Goal: Task Accomplishment & Management: Manage account settings

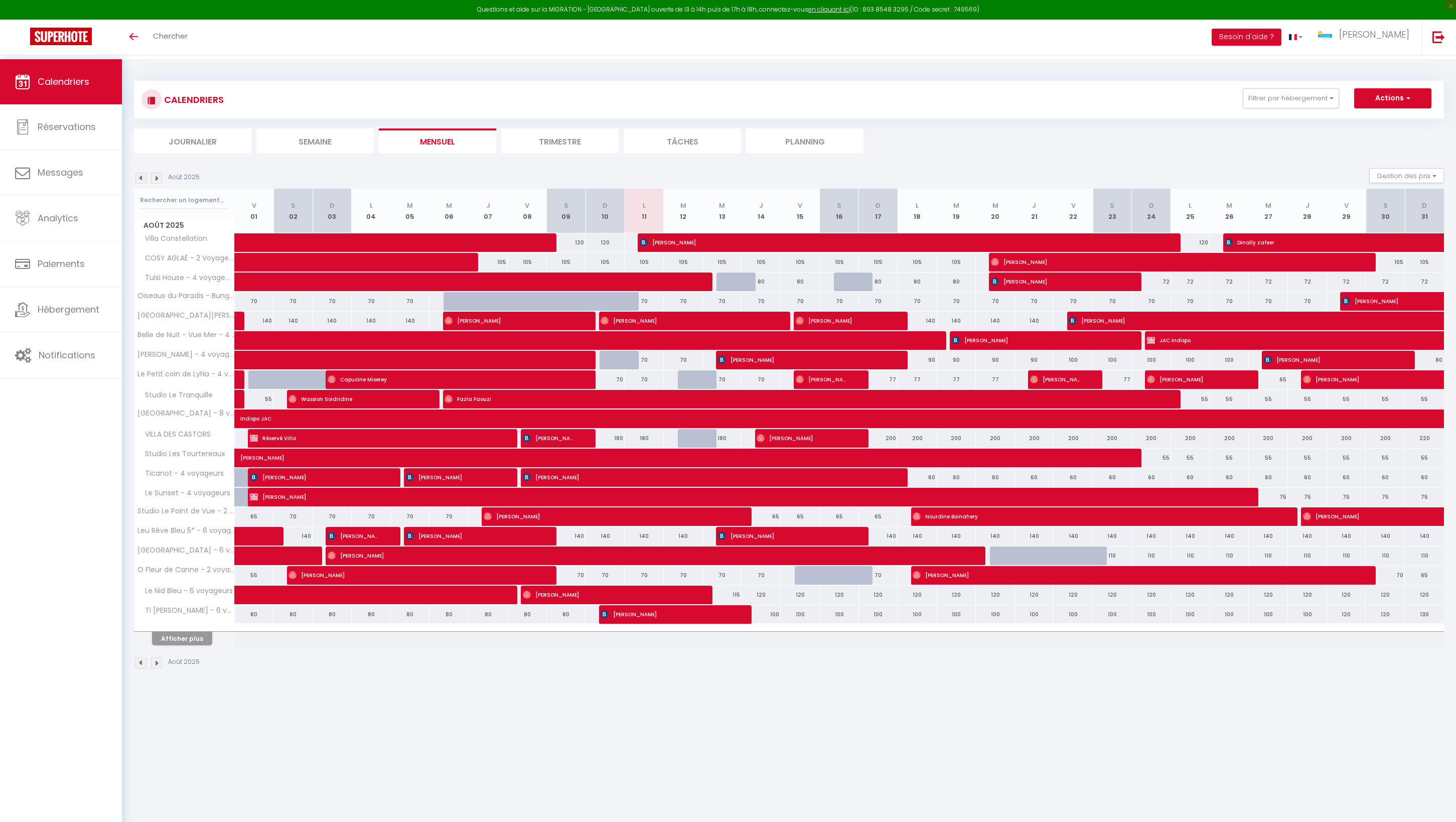
select select
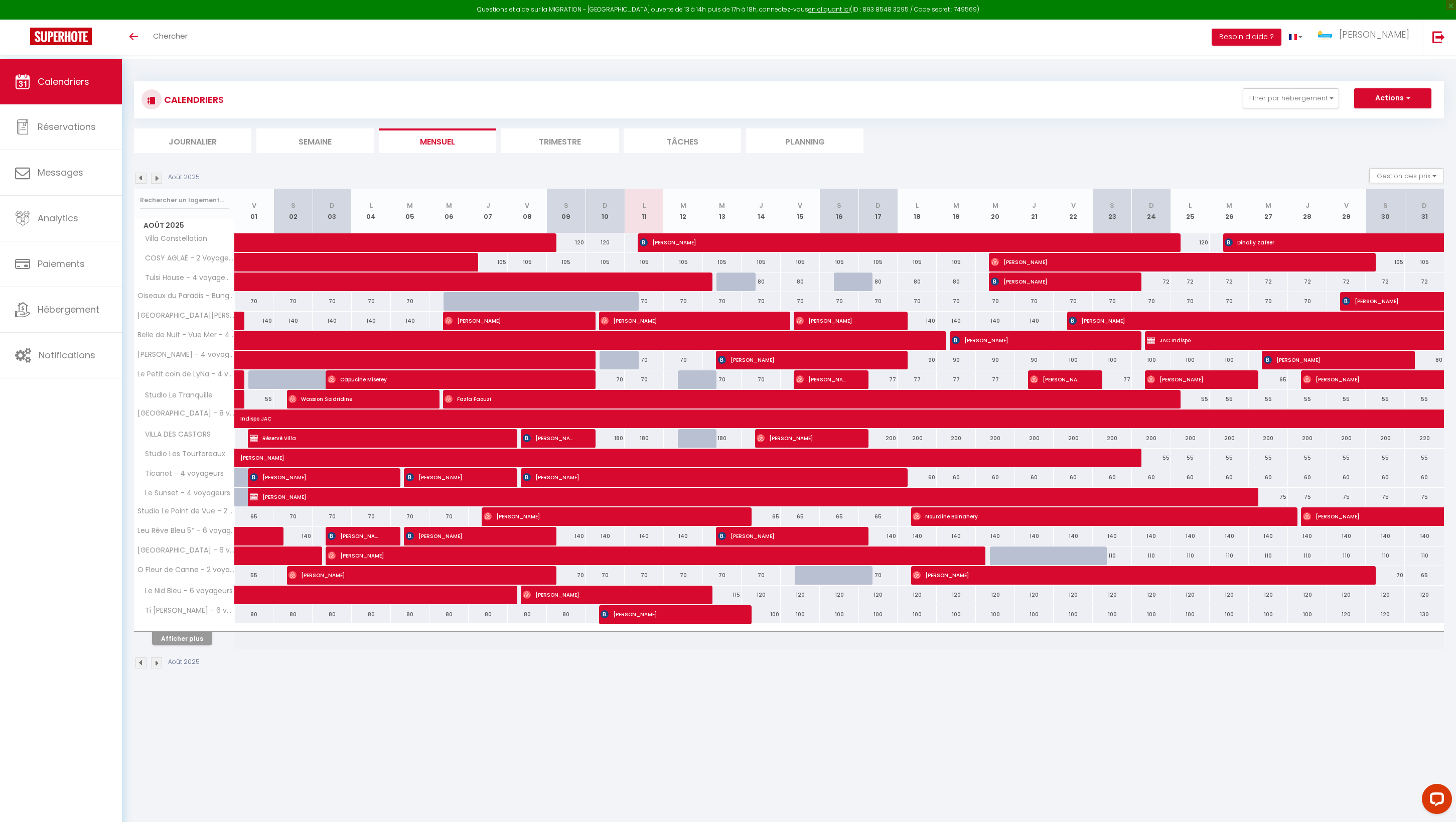
click at [670, 252] on span "[PERSON_NAME]" at bounding box center [900, 242] width 522 height 19
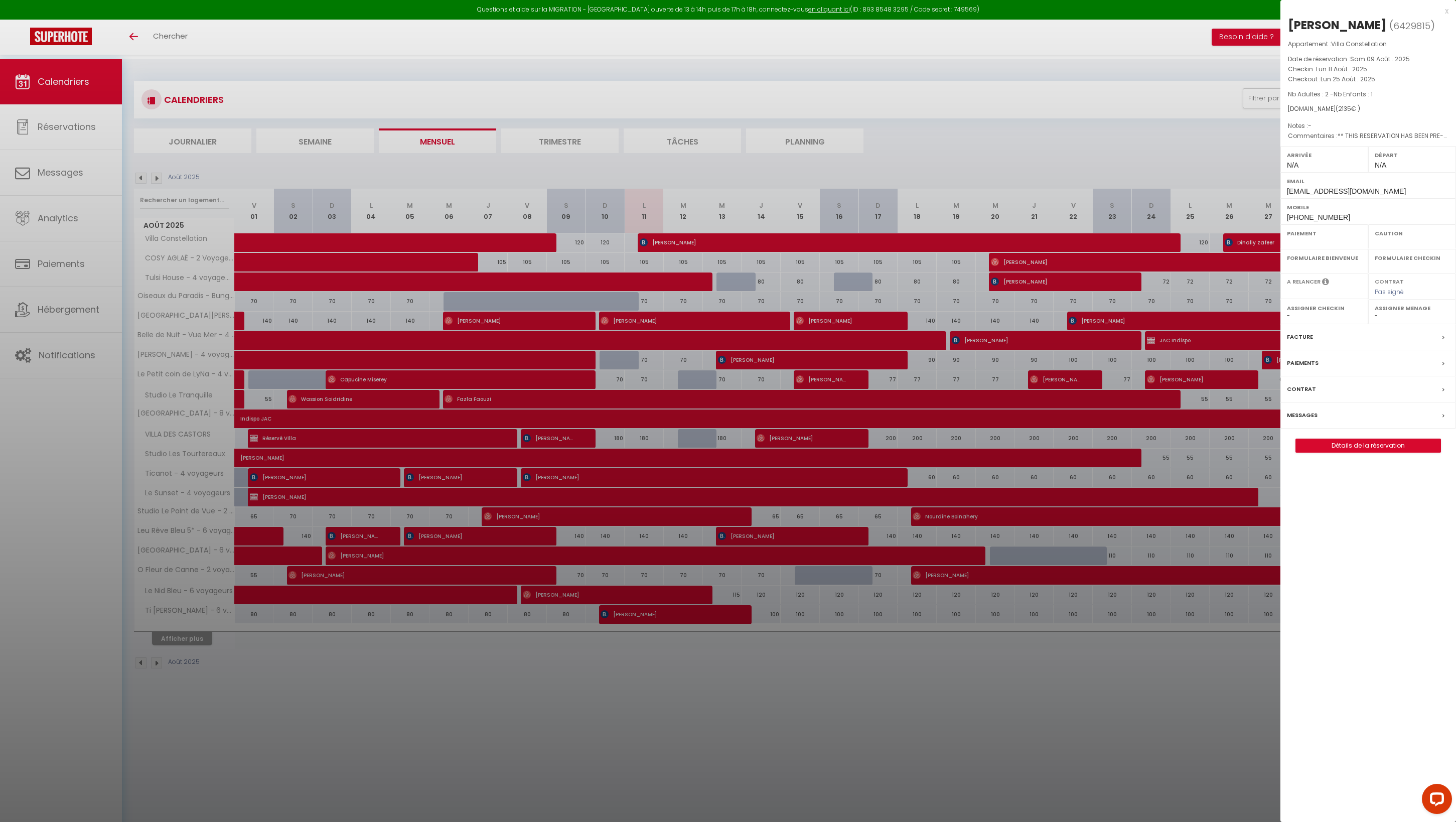
select select "OK"
select select "KO"
select select "0"
select select "1"
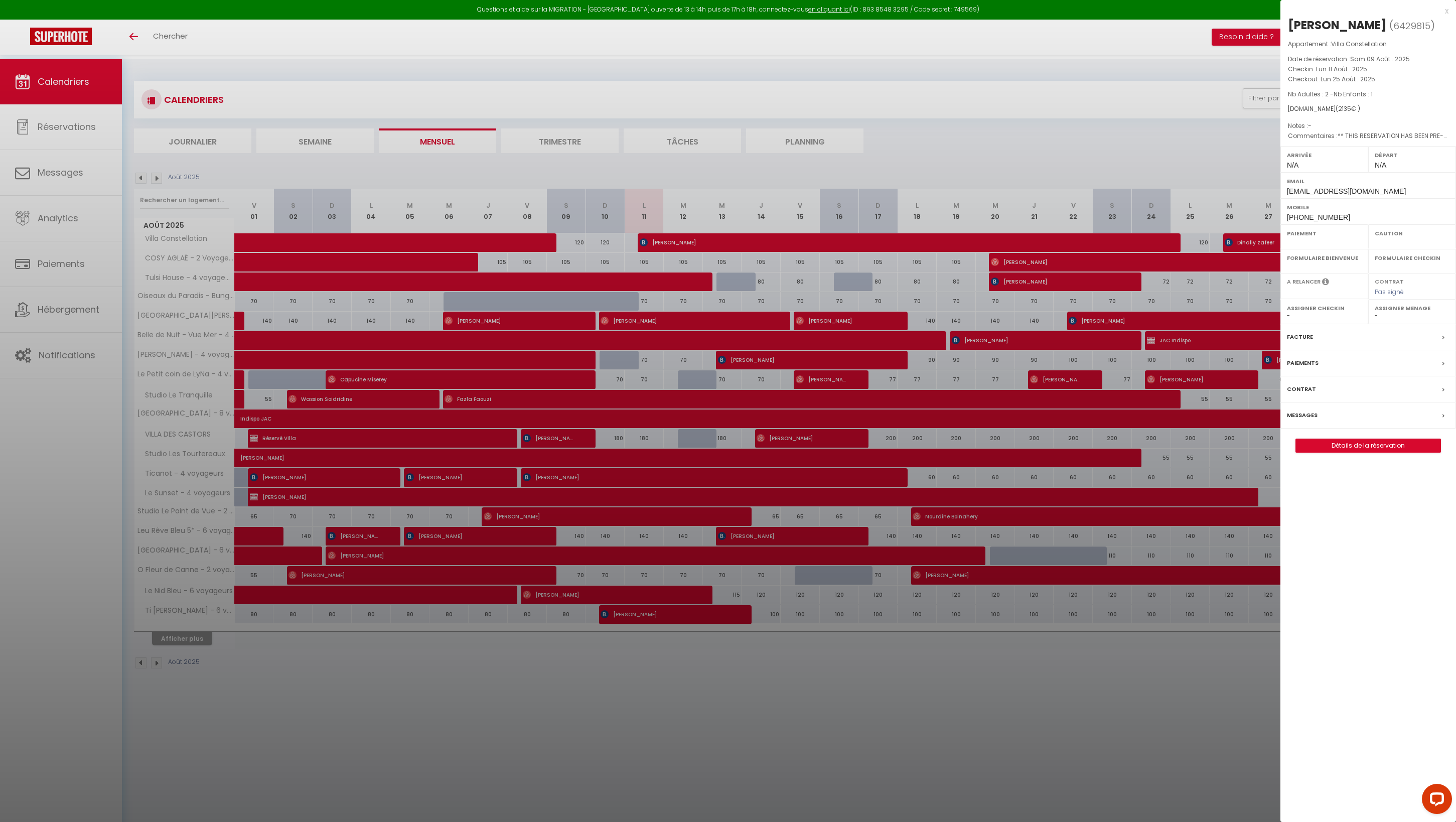
select select
select select "32559"
click at [659, 337] on div at bounding box center [728, 411] width 1456 height 822
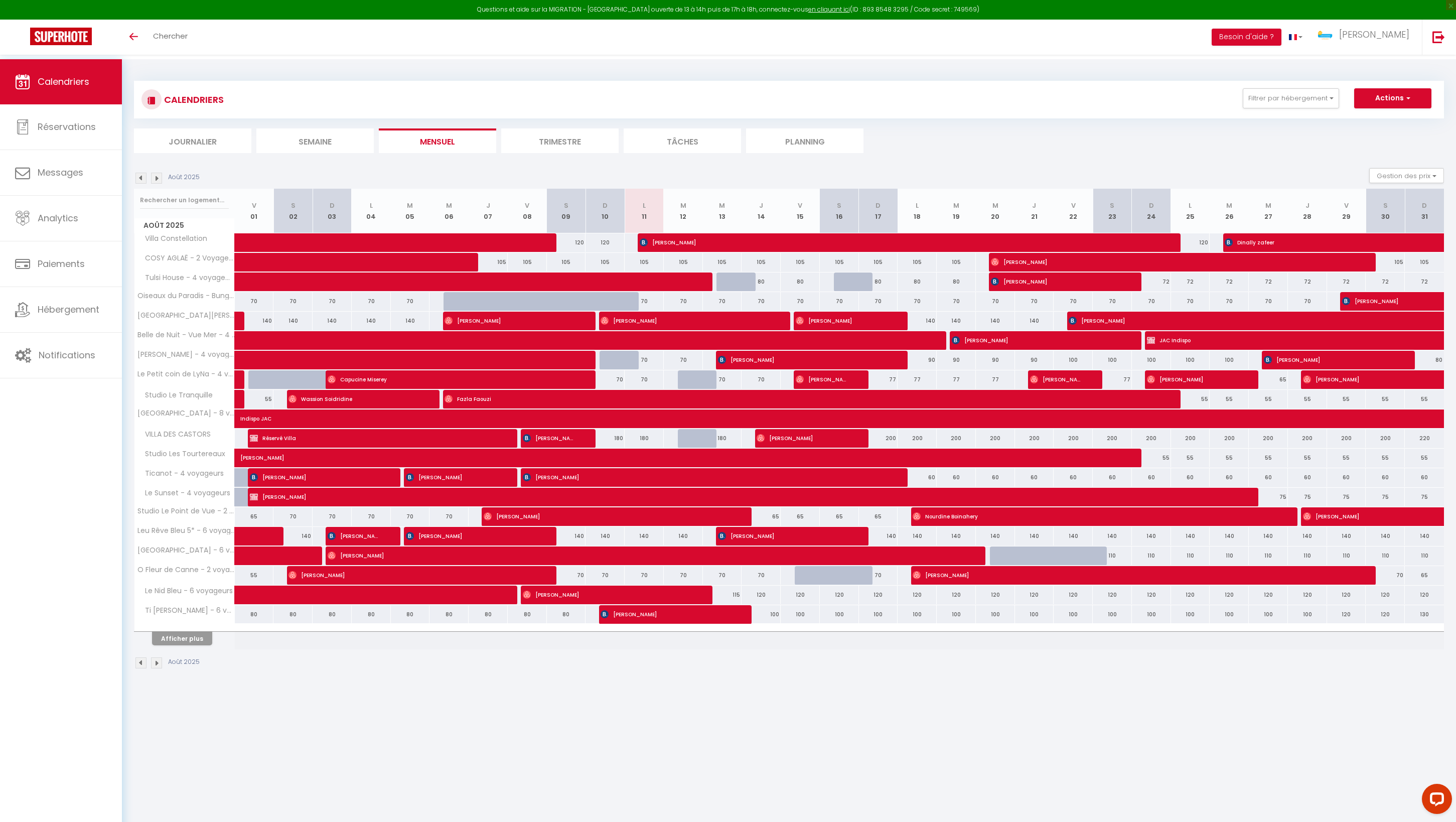
click at [659, 330] on span "[PERSON_NAME]" at bounding box center [686, 320] width 169 height 19
select select "OK"
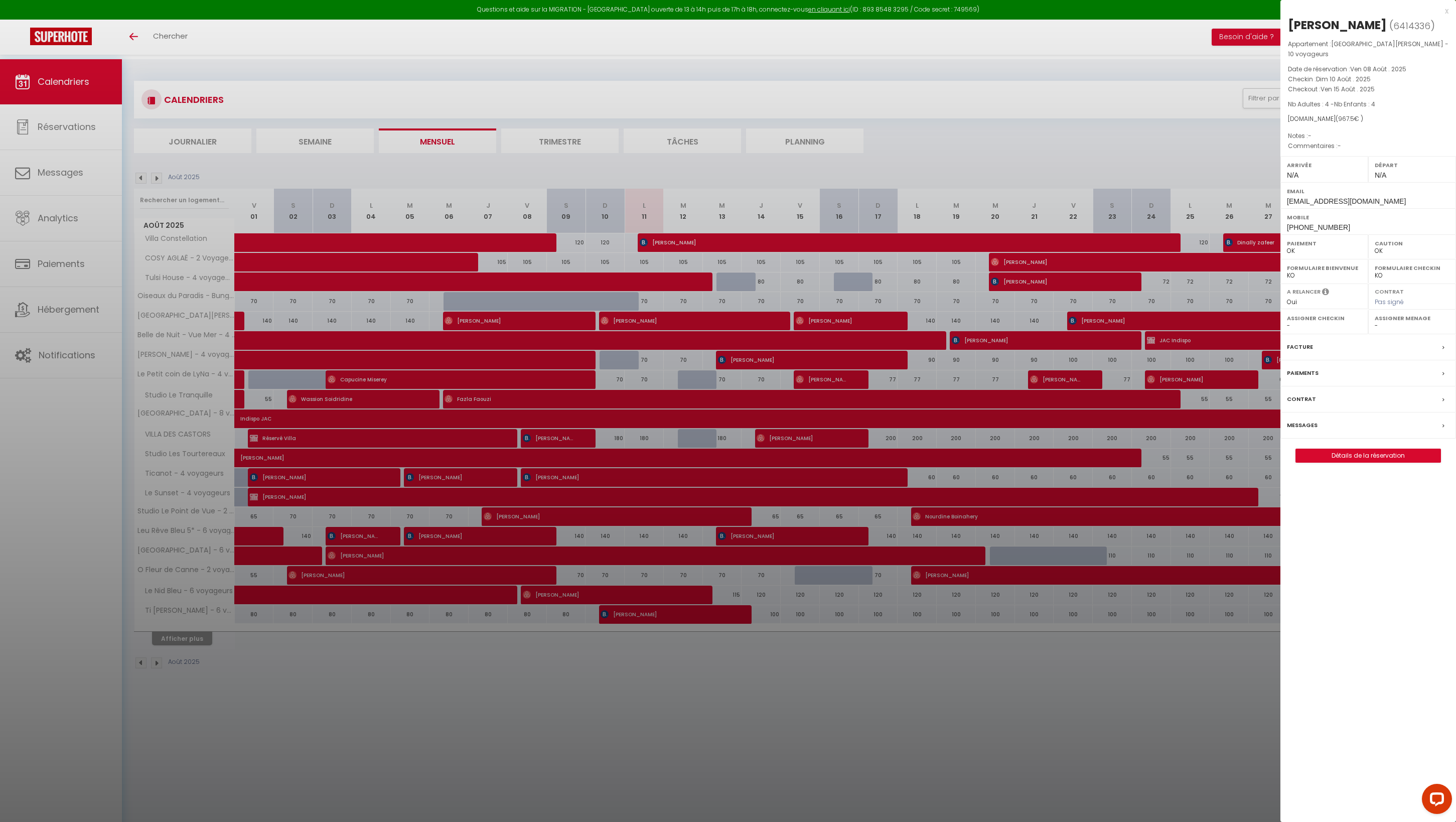
click at [653, 414] on div at bounding box center [728, 411] width 1456 height 822
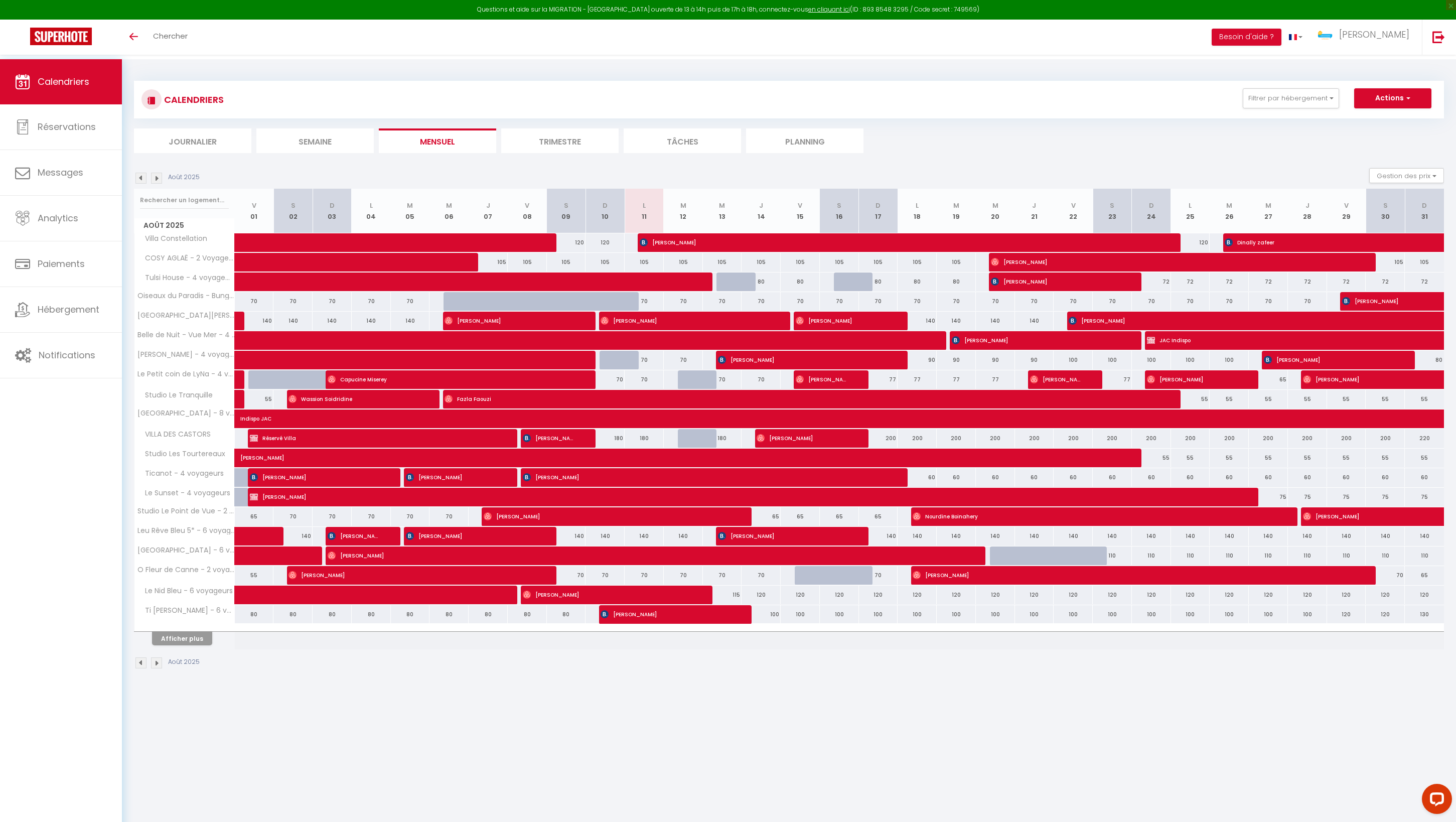
click at [653, 409] on span "Fazla Faouzi" at bounding box center [803, 399] width 718 height 19
select select "42346"
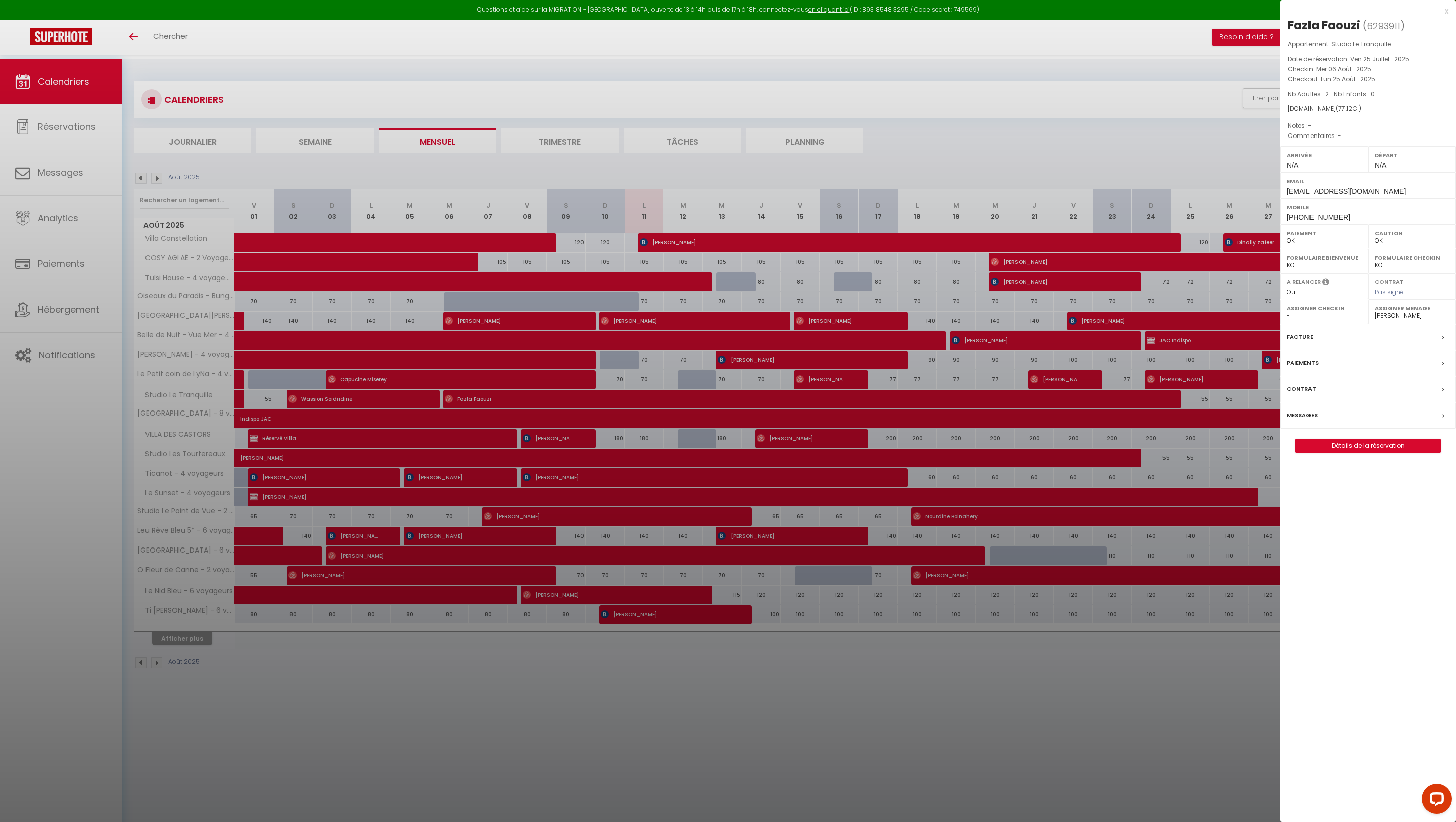
click at [652, 434] on div at bounding box center [728, 411] width 1456 height 822
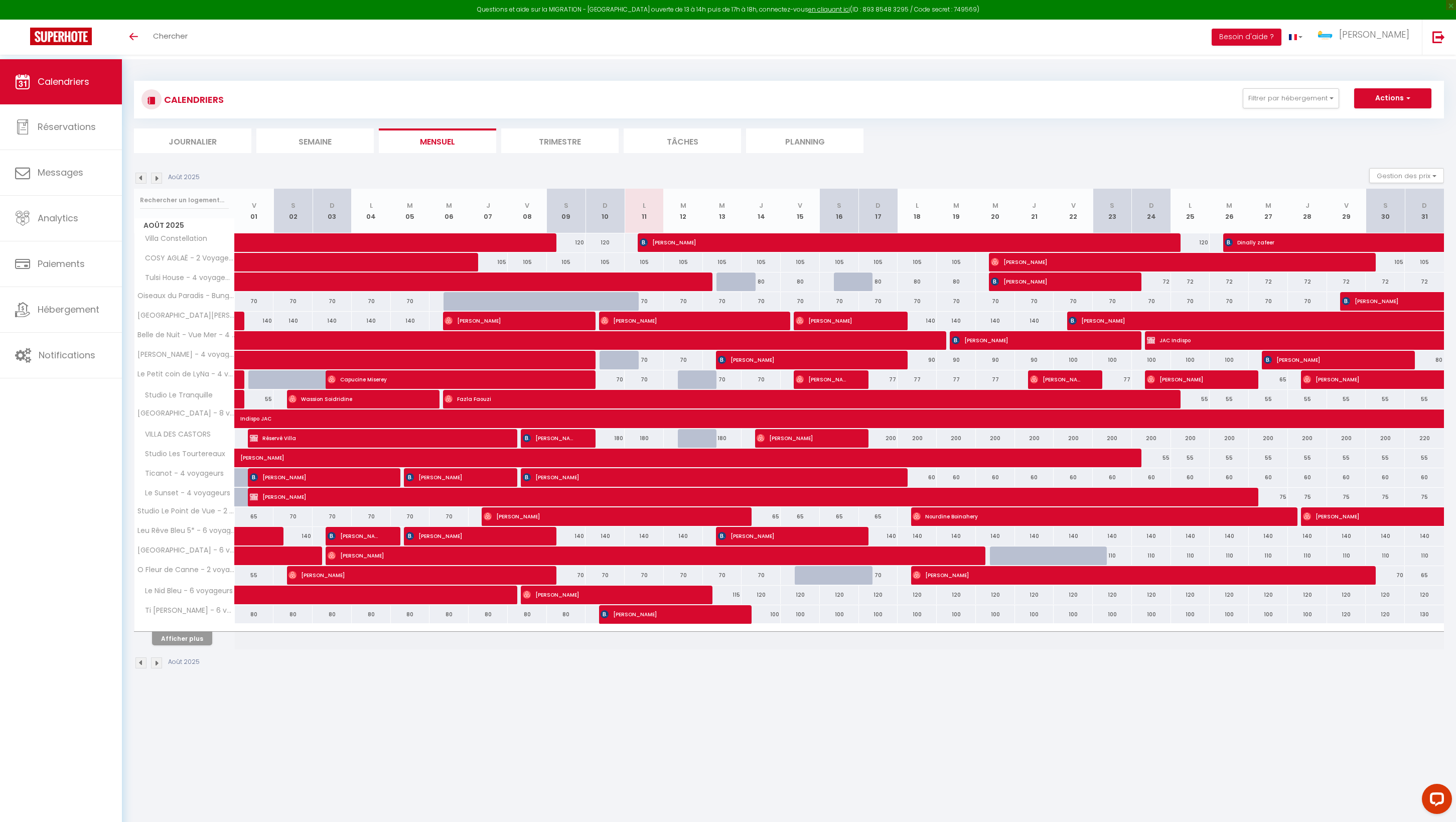
select select "KO"
select select
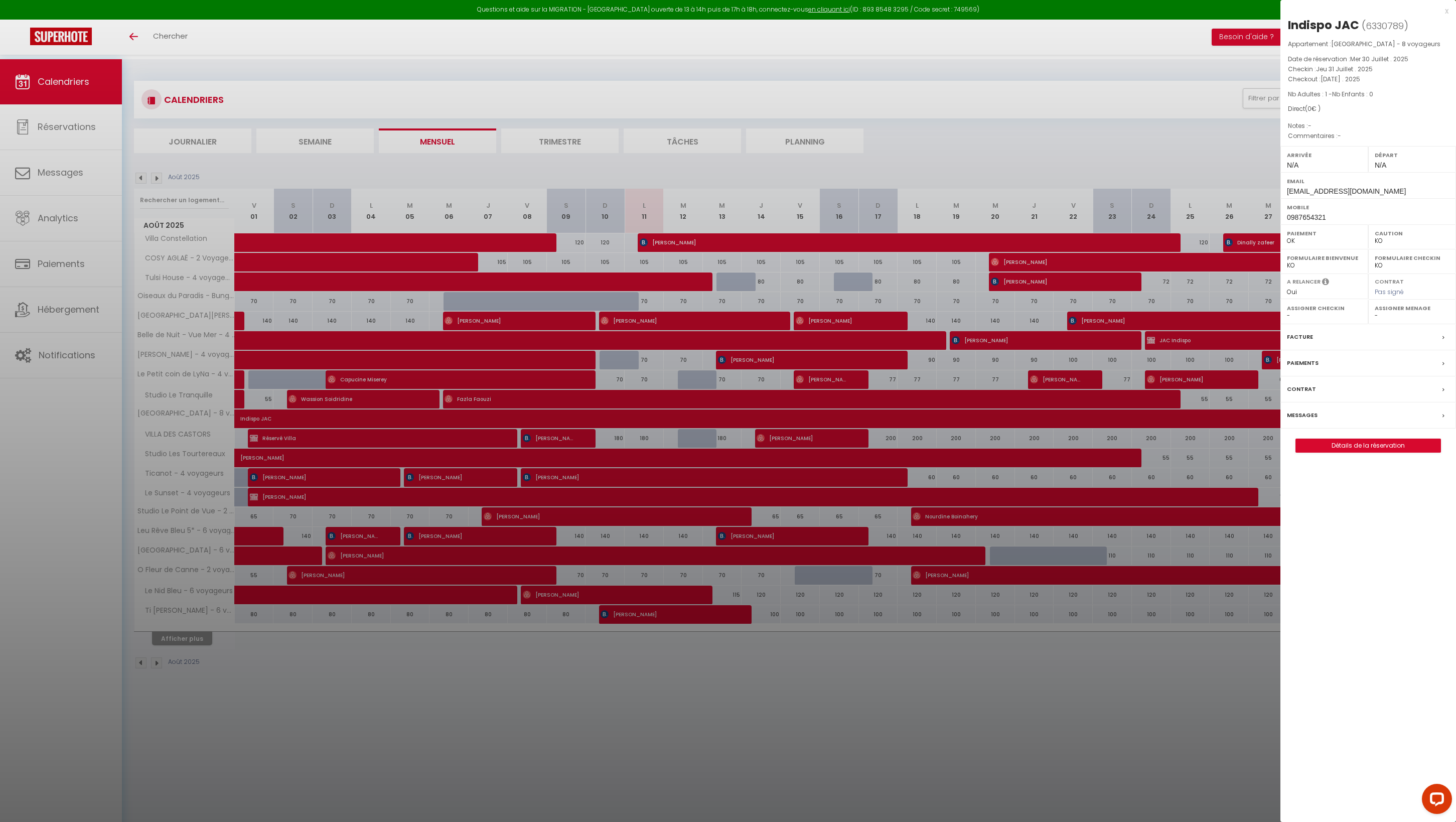
click at [646, 473] on div at bounding box center [728, 411] width 1456 height 822
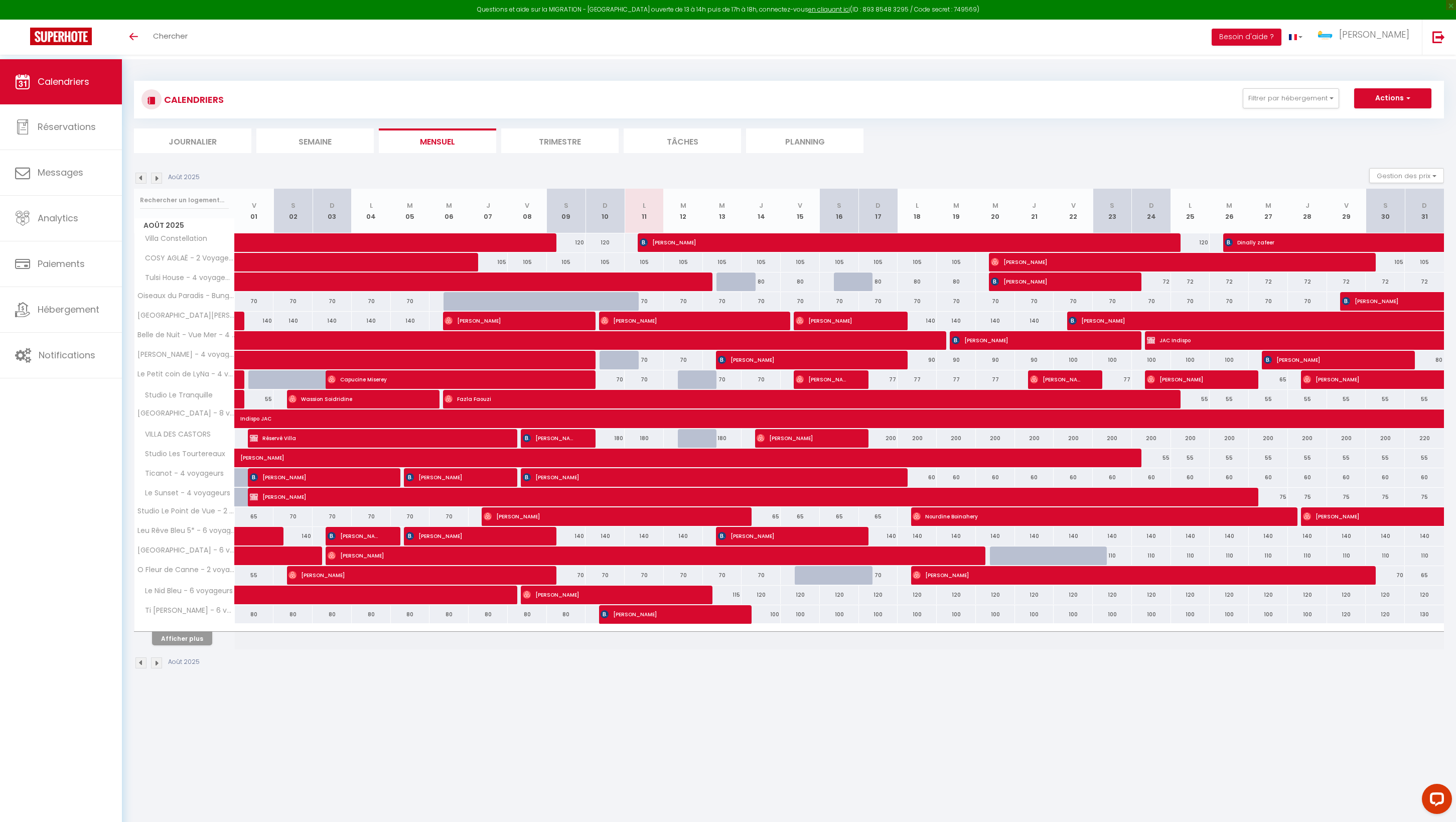
click at [646, 462] on span "[PERSON_NAME]" at bounding box center [505, 452] width 531 height 19
select select "OK"
select select "42320"
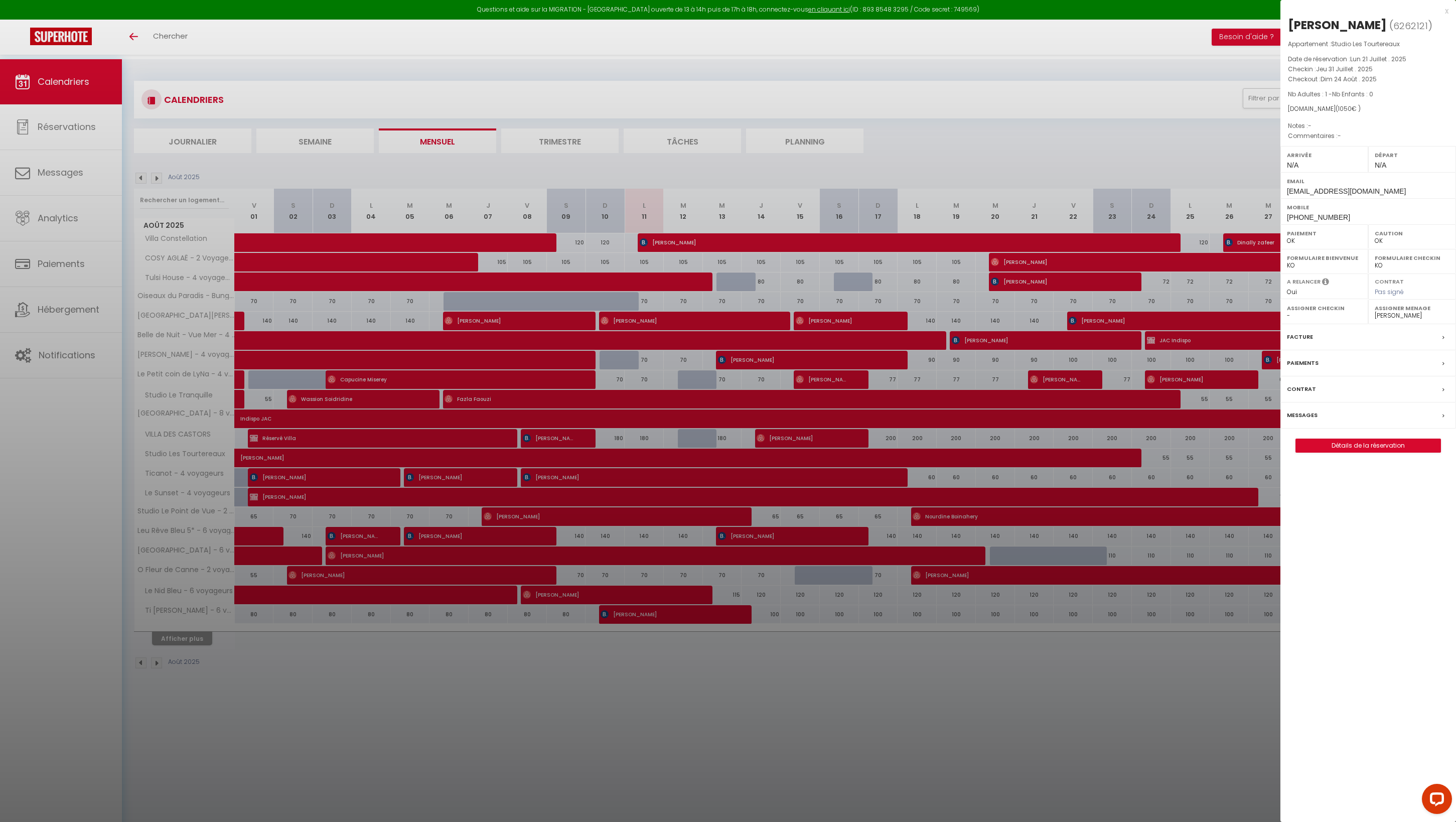
click at [644, 497] on div at bounding box center [728, 411] width 1456 height 822
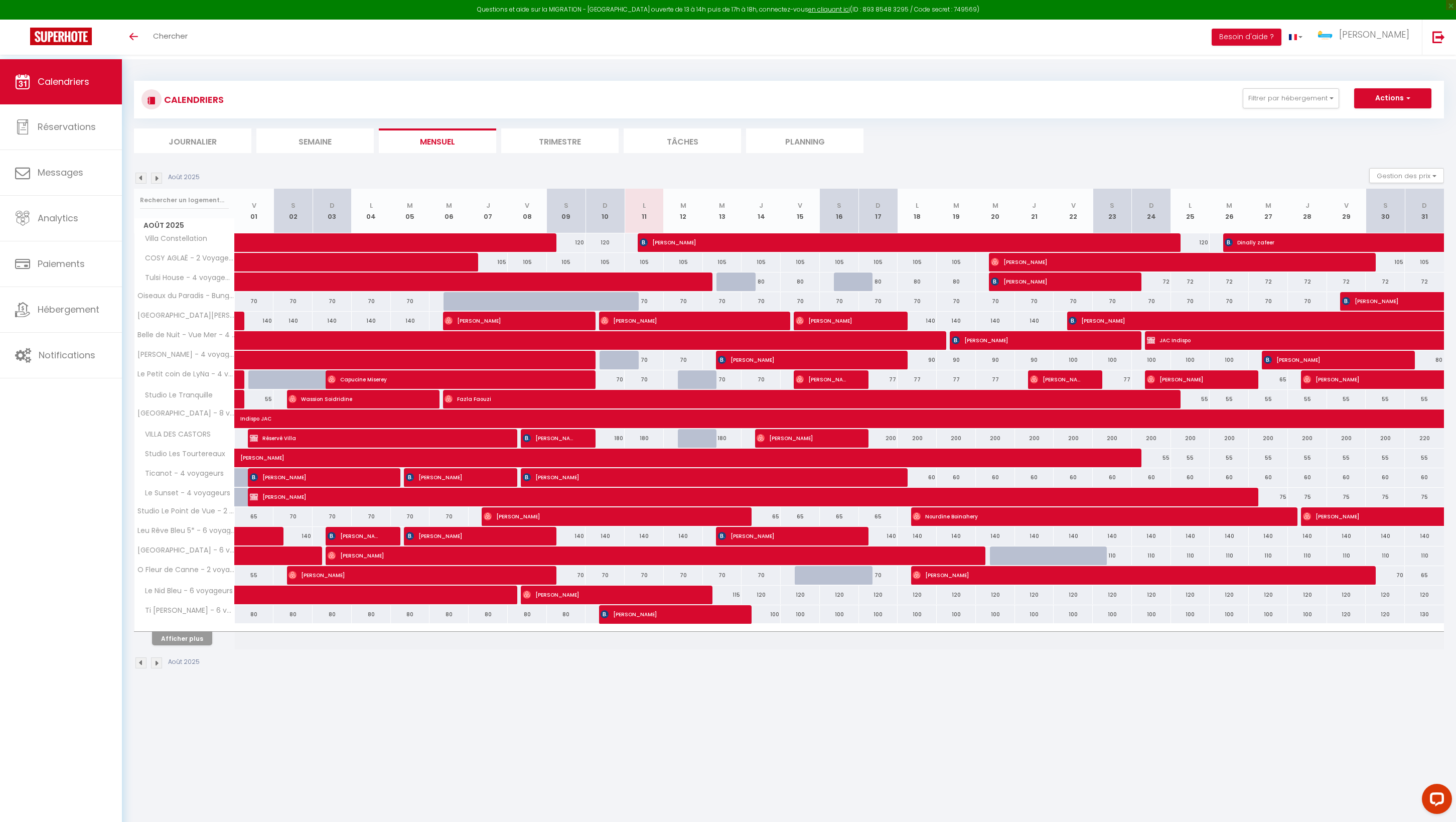
click at [644, 487] on span "[PERSON_NAME]" at bounding box center [705, 477] width 365 height 19
select select
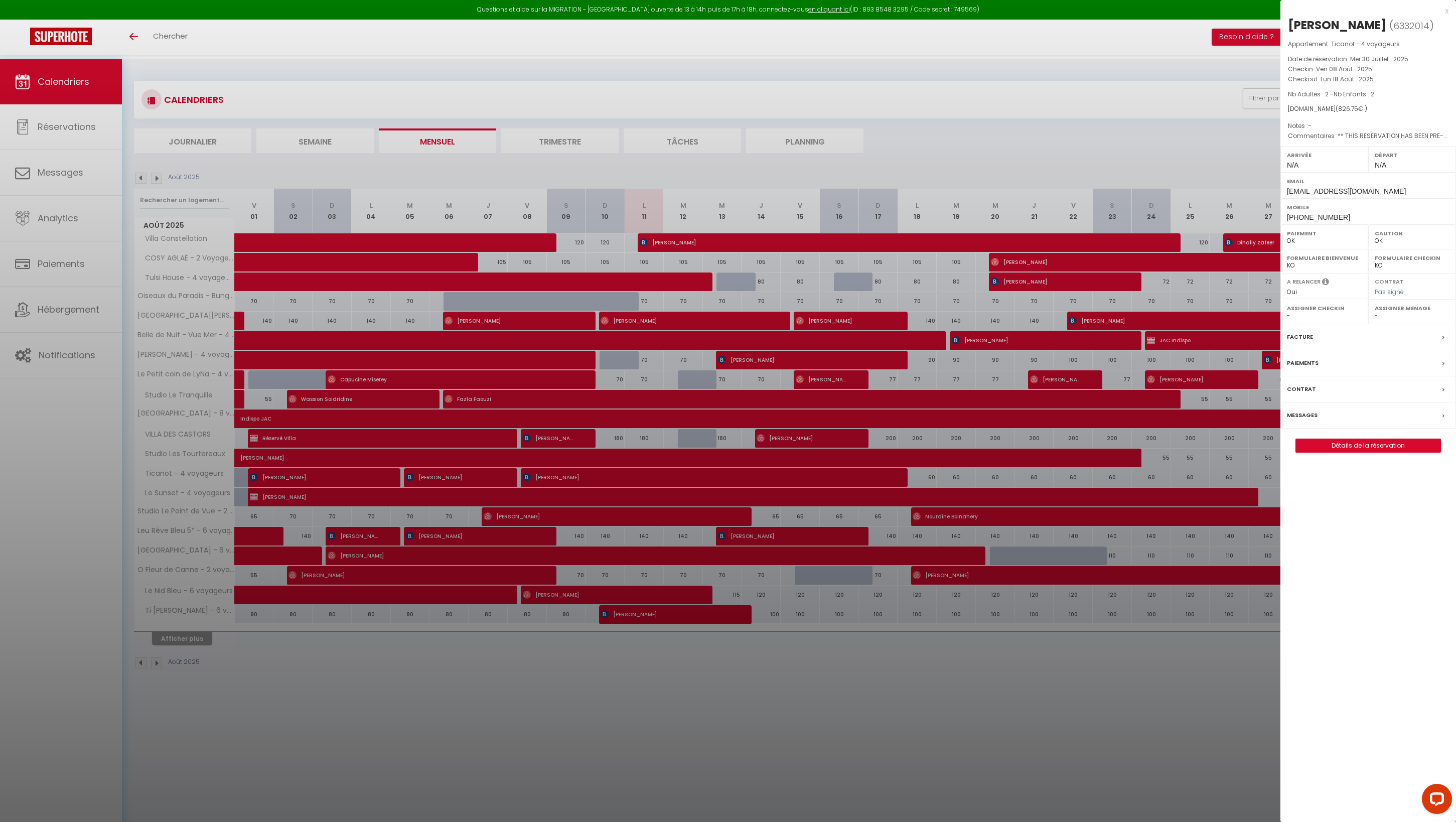
click at [71, 164] on div at bounding box center [728, 411] width 1456 height 822
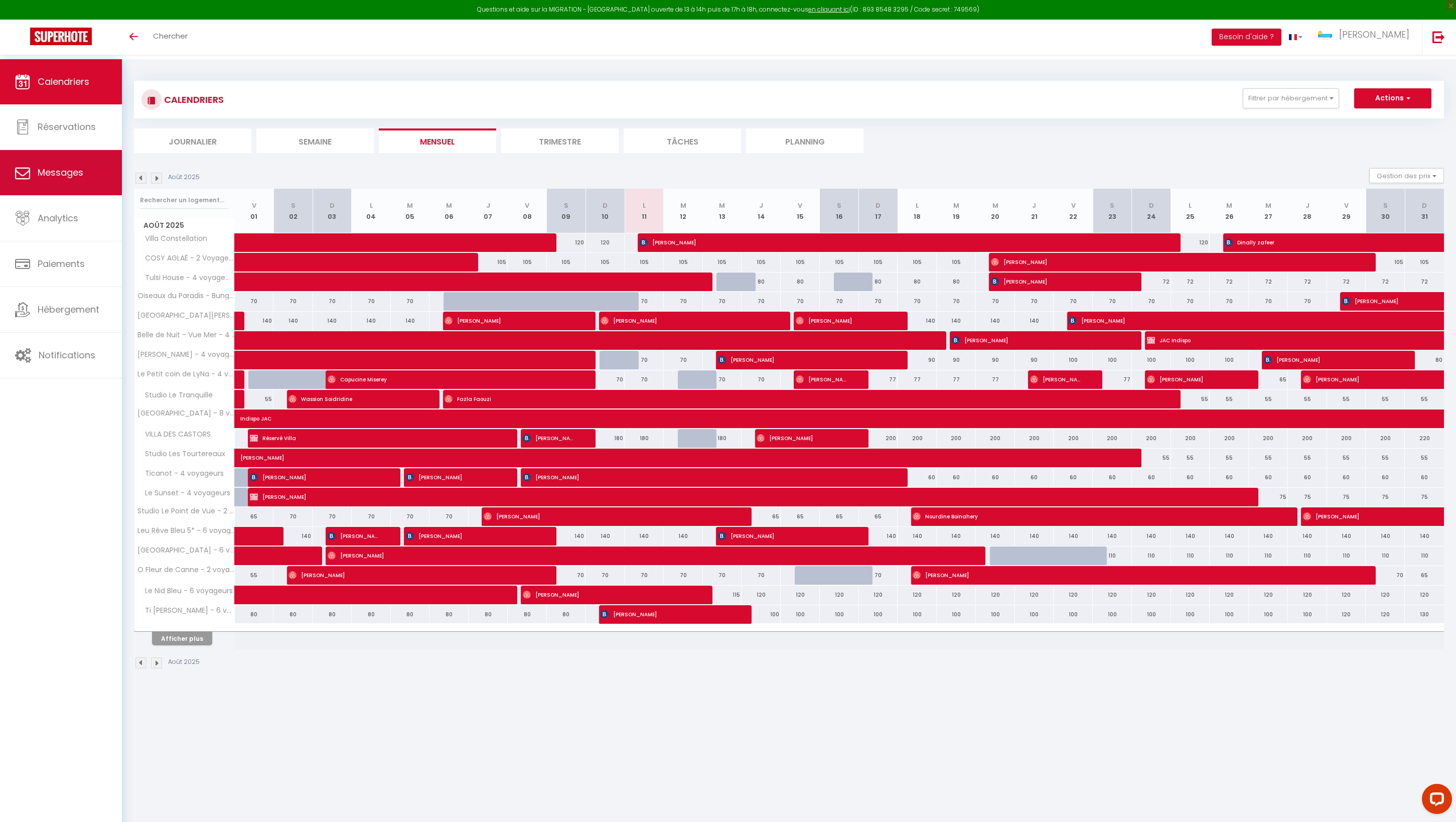
click at [94, 173] on link "Messages" at bounding box center [61, 172] width 121 height 45
select select "message"
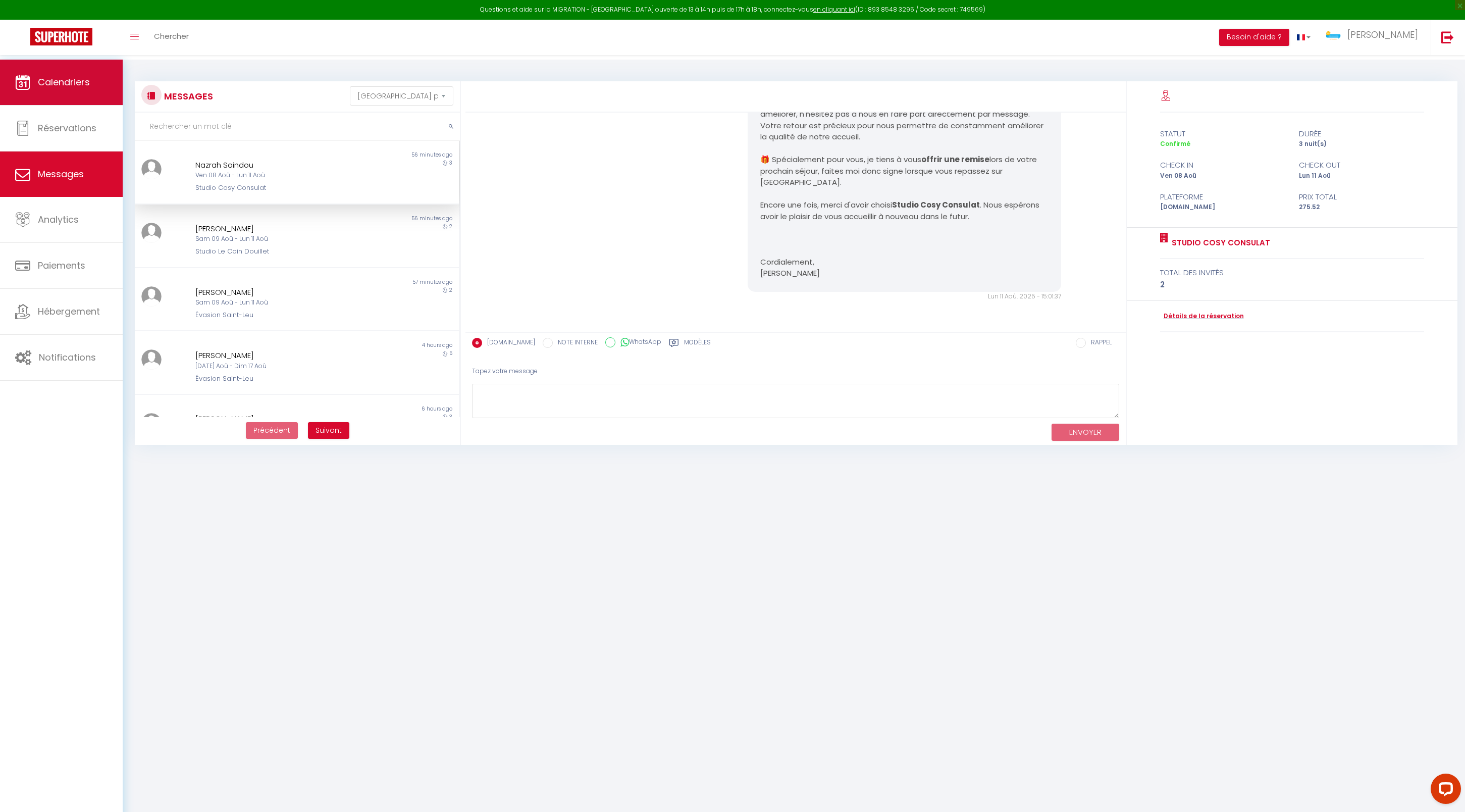
click at [90, 80] on span "Calendriers" at bounding box center [64, 82] width 52 height 13
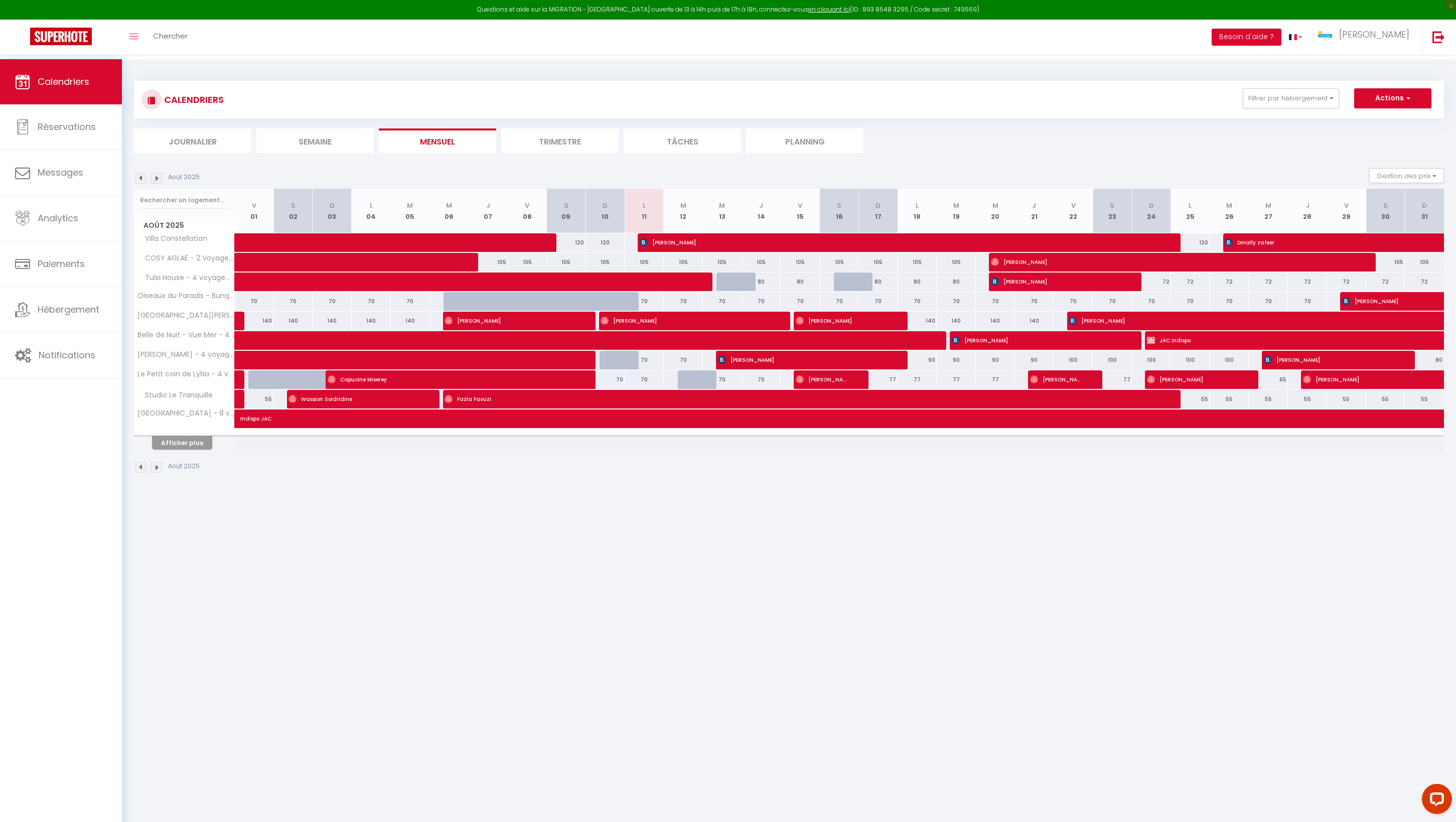
click at [202, 449] on button "Afficher plus" at bounding box center [181, 443] width 60 height 14
select select
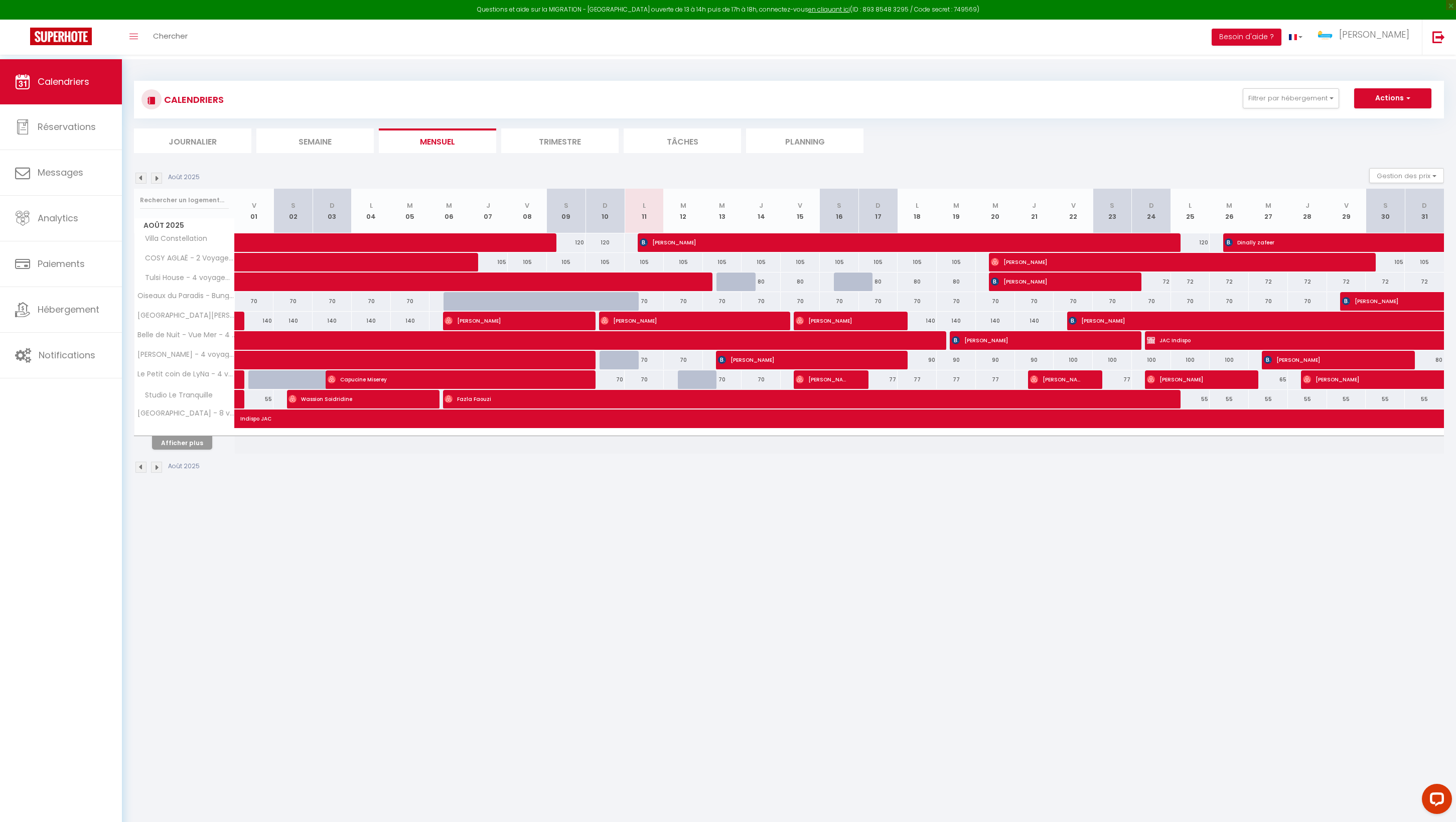
select select
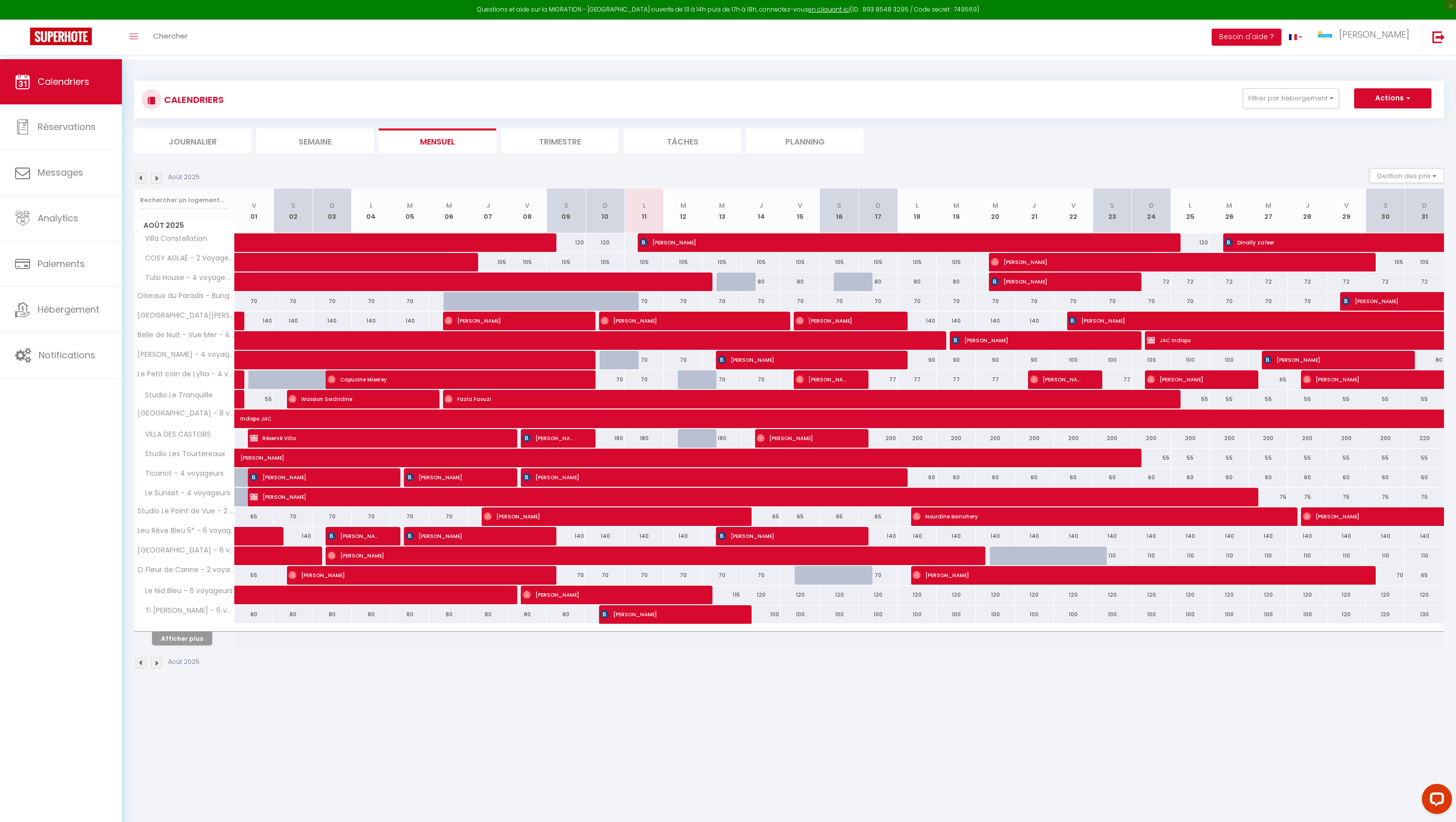
click at [699, 487] on span "[PERSON_NAME]" at bounding box center [705, 477] width 365 height 19
select select "OK"
select select "0"
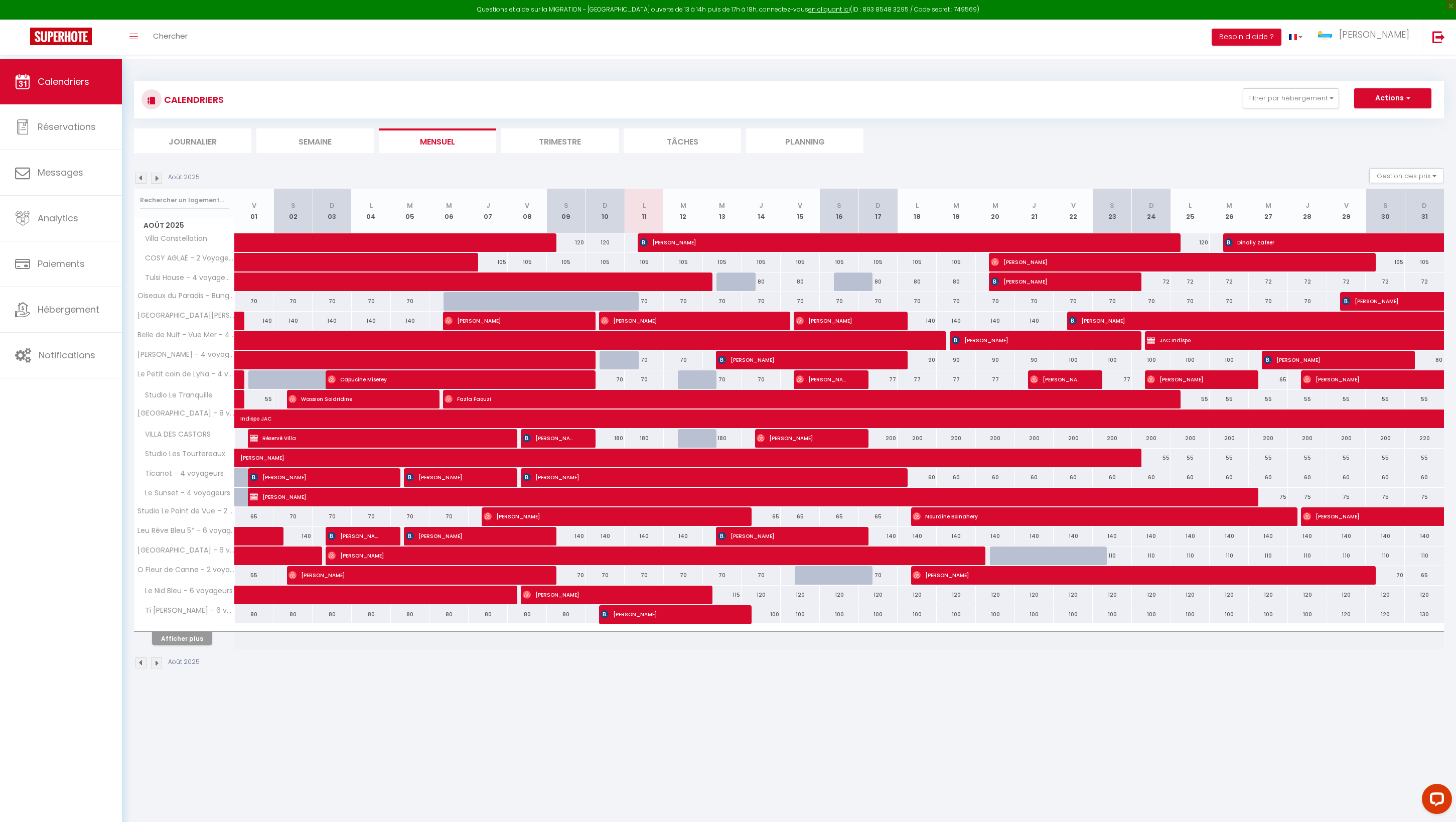
select select "1"
select select
